Goal: Check status: Check status

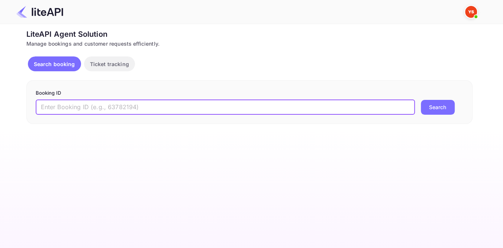
paste input "9060195"
type input "9060195"
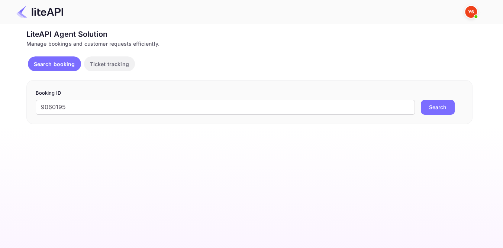
click at [437, 107] on button "Search" at bounding box center [438, 107] width 34 height 15
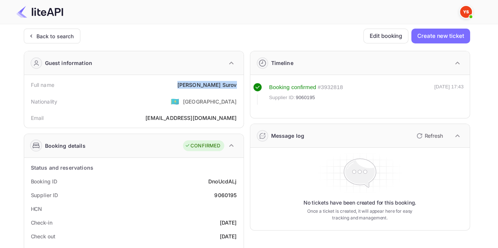
drag, startPoint x: 221, startPoint y: 83, endPoint x: 238, endPoint y: 84, distance: 17.5
click at [238, 84] on div "Full name Alexey Surov" at bounding box center [133, 85] width 213 height 14
copy div "Alexey Surov"
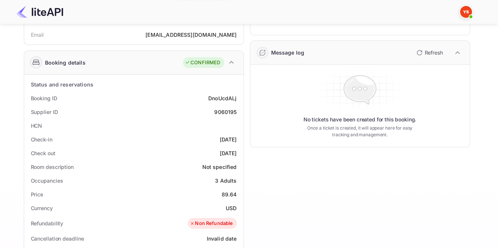
scroll to position [101, 0]
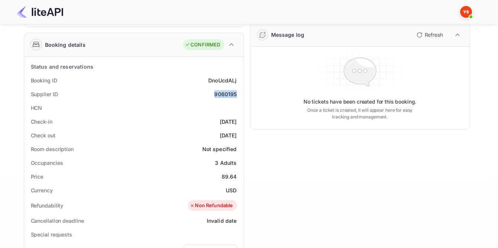
drag, startPoint x: 214, startPoint y: 94, endPoint x: 237, endPoint y: 93, distance: 23.1
click at [237, 93] on div "Supplier ID 9060195" at bounding box center [133, 94] width 213 height 14
copy div "9060195"
drag, startPoint x: 223, startPoint y: 173, endPoint x: 237, endPoint y: 173, distance: 14.1
click at [237, 173] on div "Price 89.64" at bounding box center [133, 177] width 213 height 14
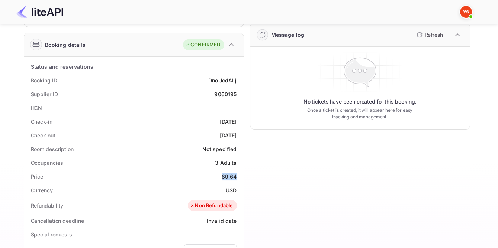
copy div "89.64"
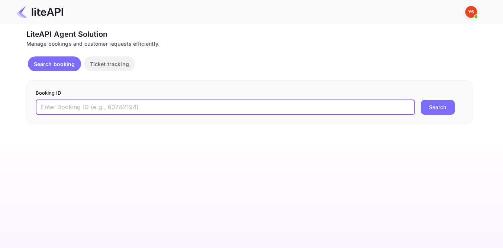
paste input "9058199"
type input "9058199"
click at [421, 100] on button "Search" at bounding box center [438, 107] width 34 height 15
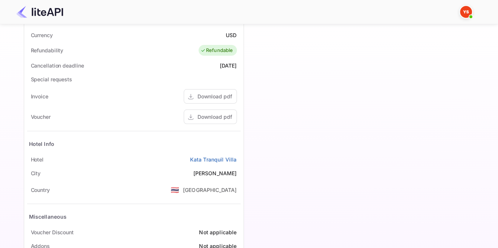
scroll to position [291, 0]
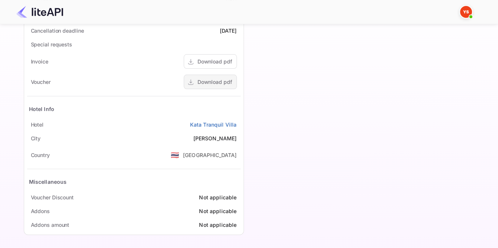
click at [222, 83] on div "Download pdf" at bounding box center [214, 82] width 35 height 8
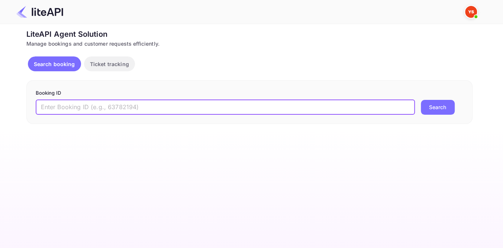
paste input "8901383"
type input "8901383"
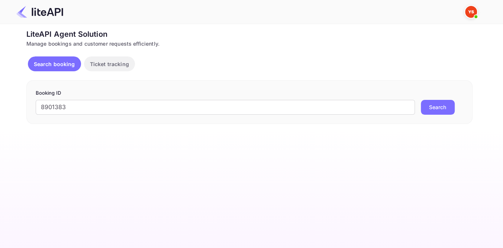
click at [430, 101] on button "Search" at bounding box center [438, 107] width 34 height 15
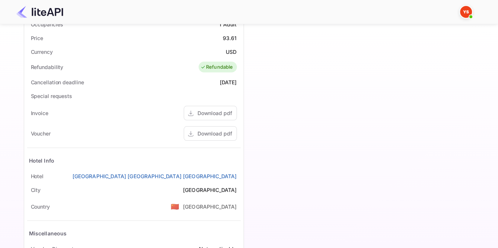
scroll to position [291, 0]
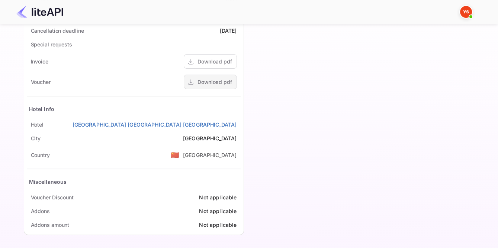
click at [220, 82] on div "Download pdf" at bounding box center [214, 82] width 35 height 8
